Goal: Find specific page/section: Find specific page/section

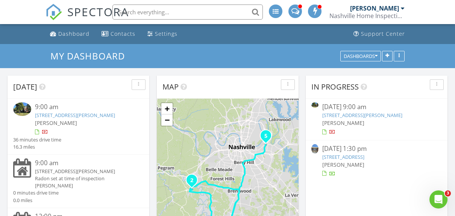
click at [355, 157] on link "[STREET_ADDRESS]" at bounding box center [344, 157] width 42 height 7
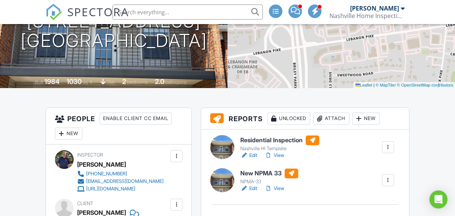
click at [280, 153] on link "View" at bounding box center [275, 156] width 20 height 8
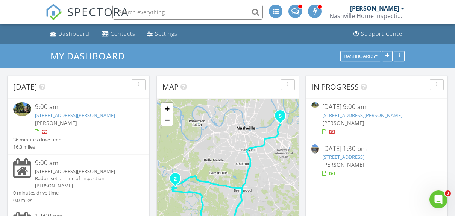
click at [362, 113] on link "6428 Holly Trace Ct, Nashville, TN 37221" at bounding box center [363, 115] width 80 height 7
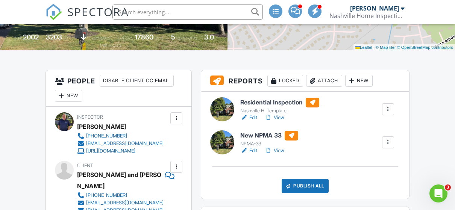
click at [280, 114] on link "View" at bounding box center [275, 118] width 20 height 8
